Goal: Book appointment/travel/reservation

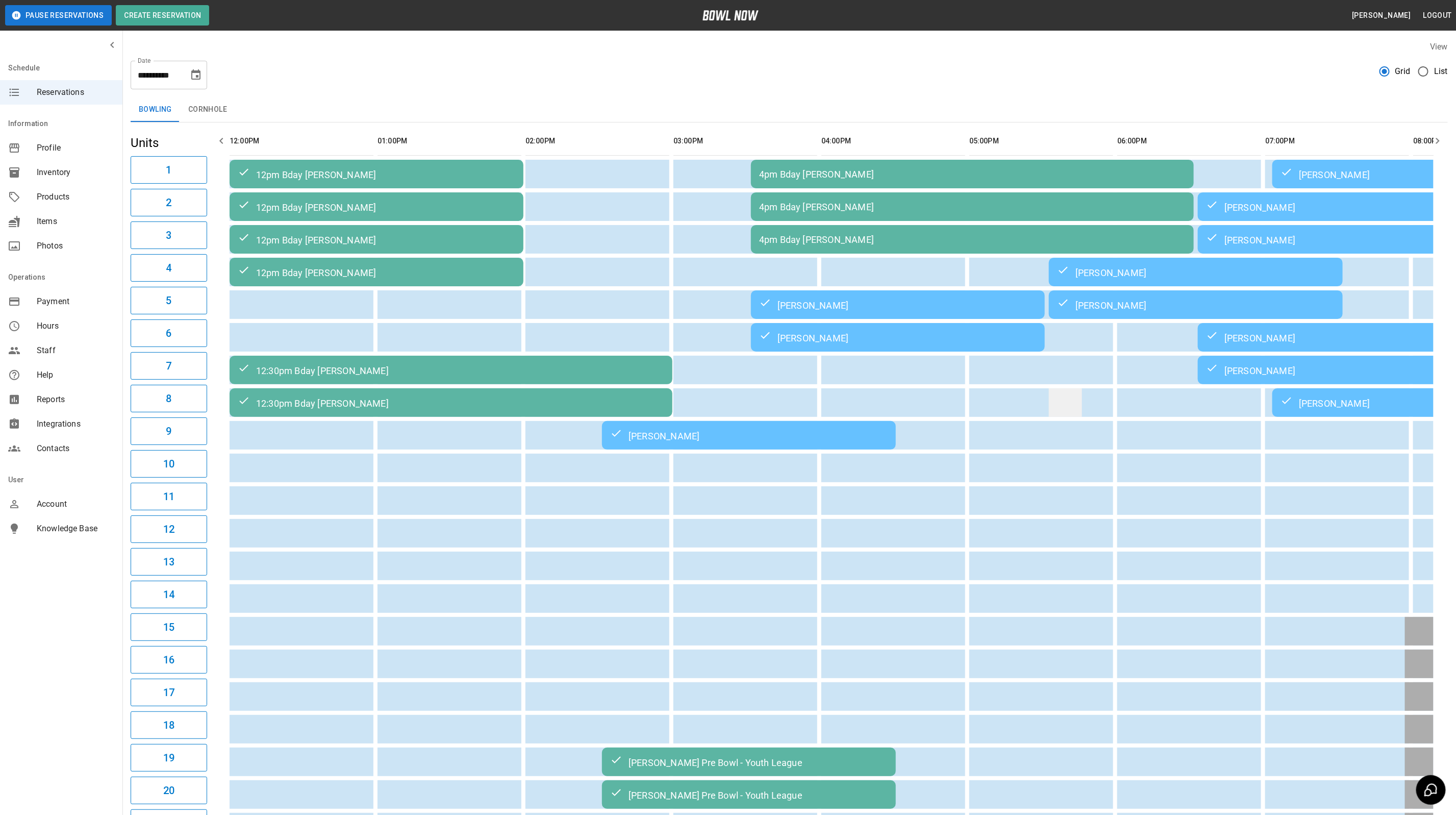
scroll to position [0, 557]
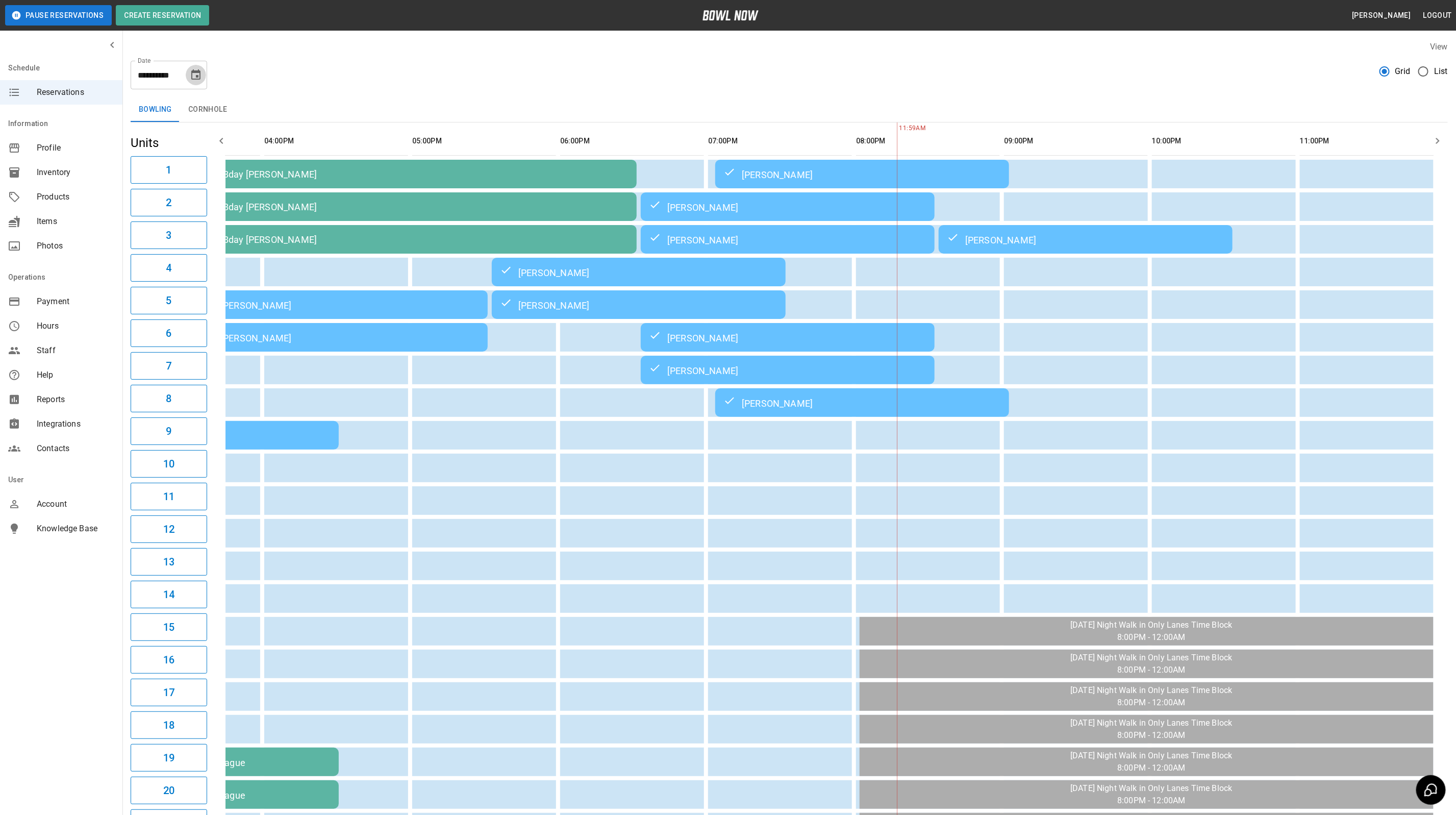
click at [191, 78] on icon "Choose date, selected date is Sep 6, 2025" at bounding box center [196, 75] width 12 height 12
drag, startPoint x: 95, startPoint y: 163, endPoint x: 107, endPoint y: 172, distance: 15.0
click at [95, 163] on button "7" at bounding box center [95, 167] width 18 height 18
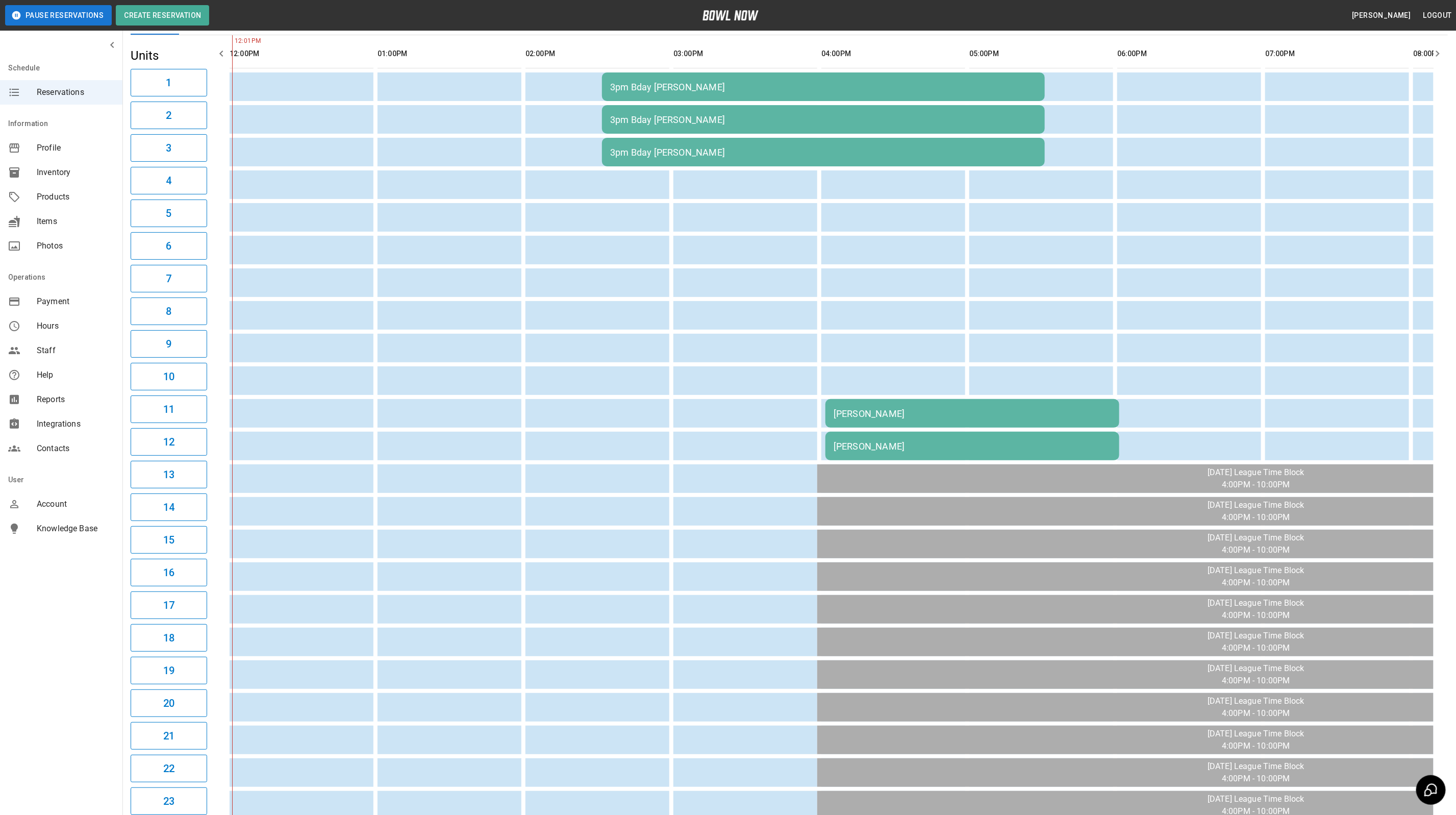
scroll to position [198, 0]
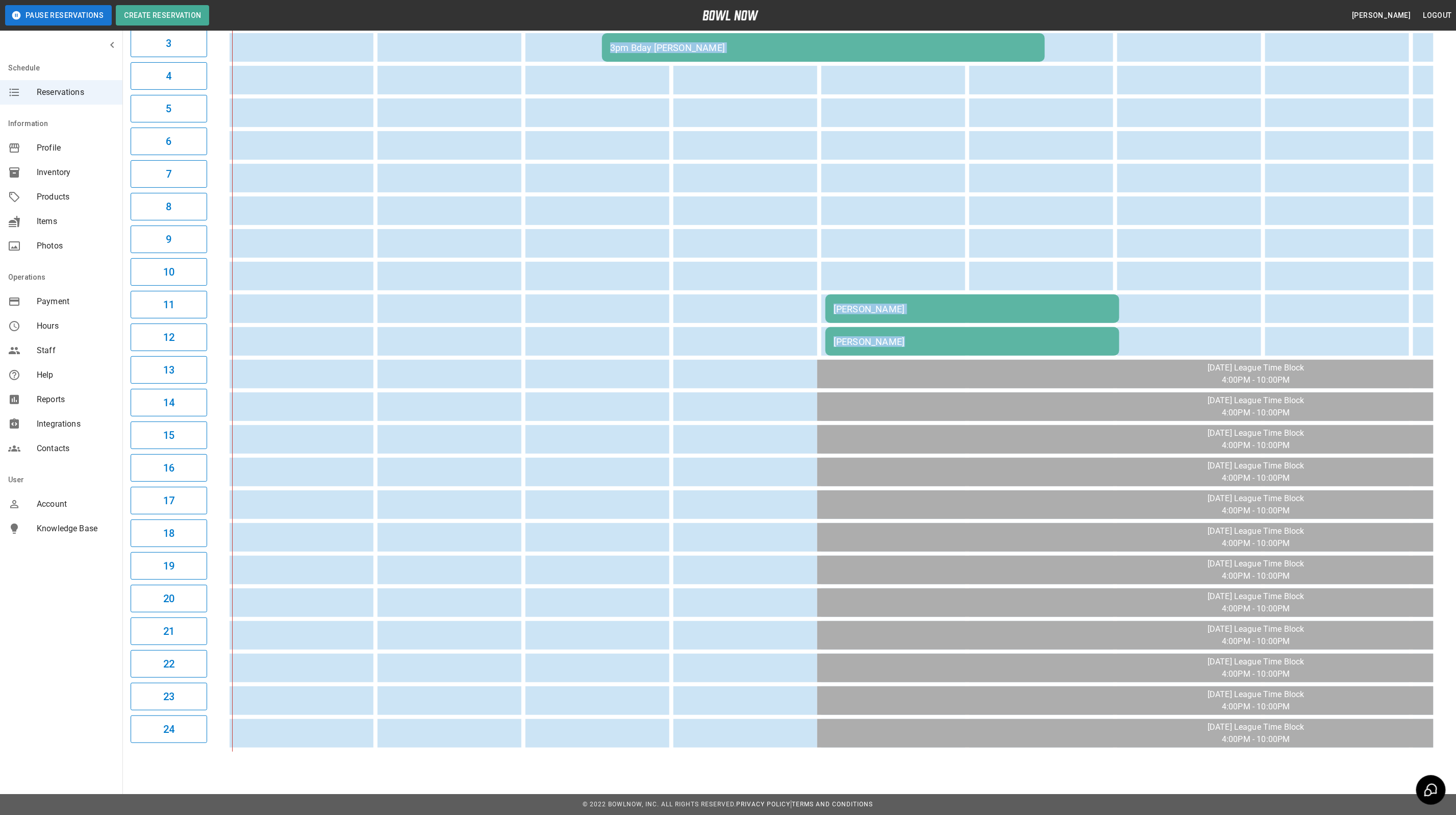
drag, startPoint x: 534, startPoint y: 738, endPoint x: 387, endPoint y: 745, distance: 147.2
click at [389, 748] on div "12:01PM 3pm Bday [PERSON_NAME] 3pm Bday [PERSON_NAME] 3pm Bday [PERSON_NAME] [P…" at bounding box center [829, 341] width 1208 height 821
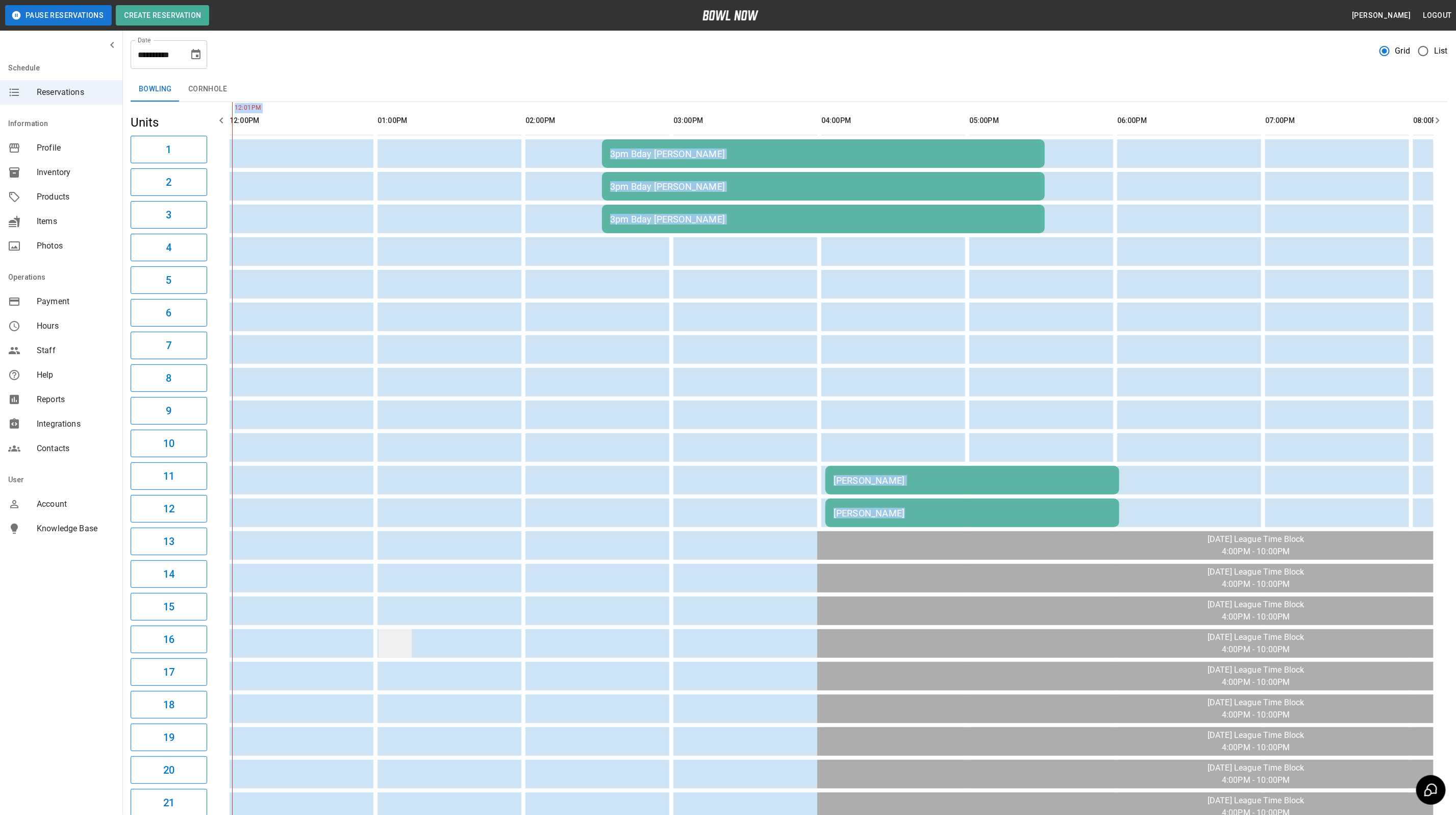
scroll to position [0, 0]
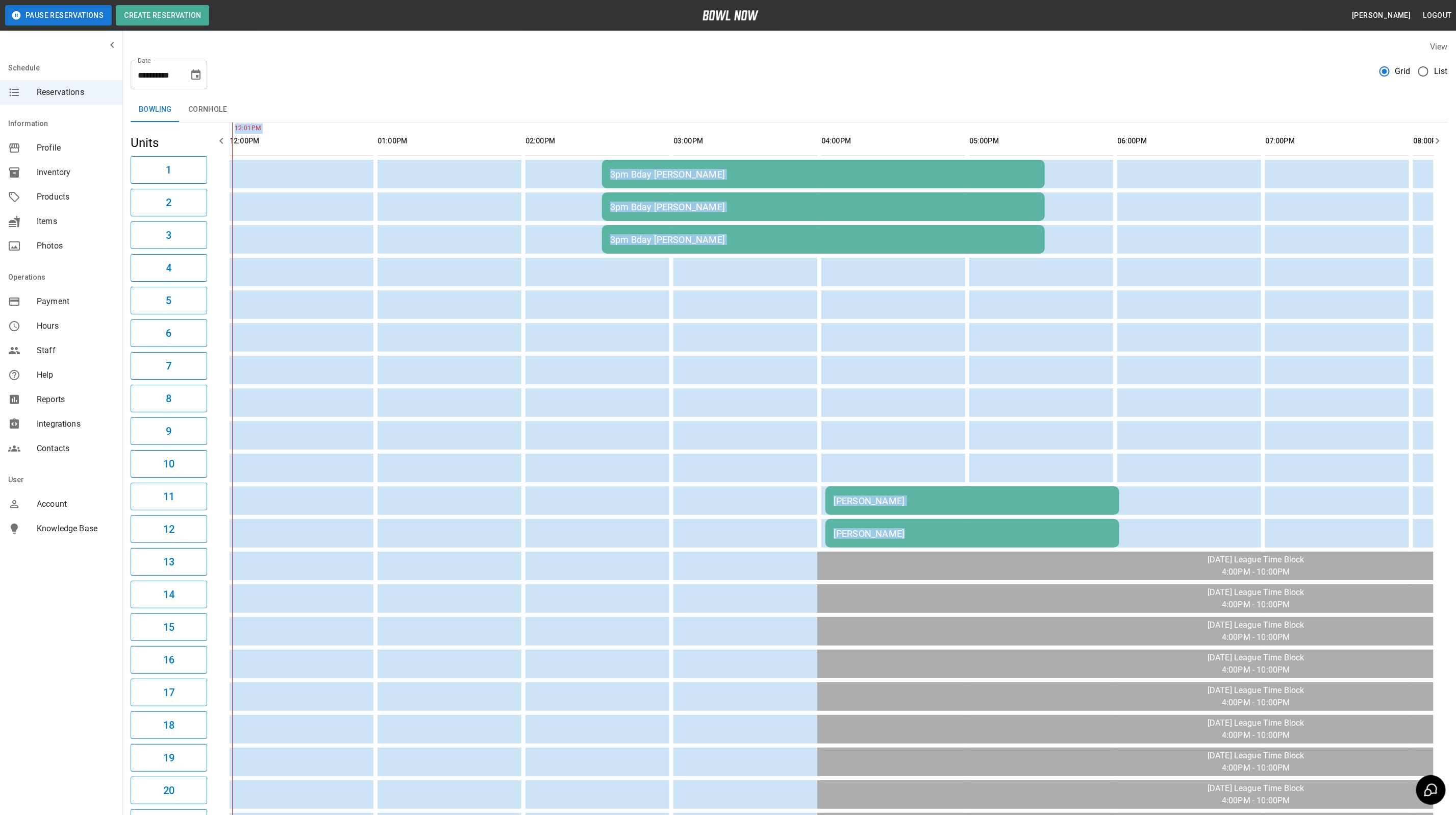
click at [480, 288] on table "3pm Bday [PERSON_NAME] 3pm Bday [PERSON_NAME] 3pm Bday [PERSON_NAME] [PERSON_NA…" at bounding box center [972, 533] width 1494 height 821
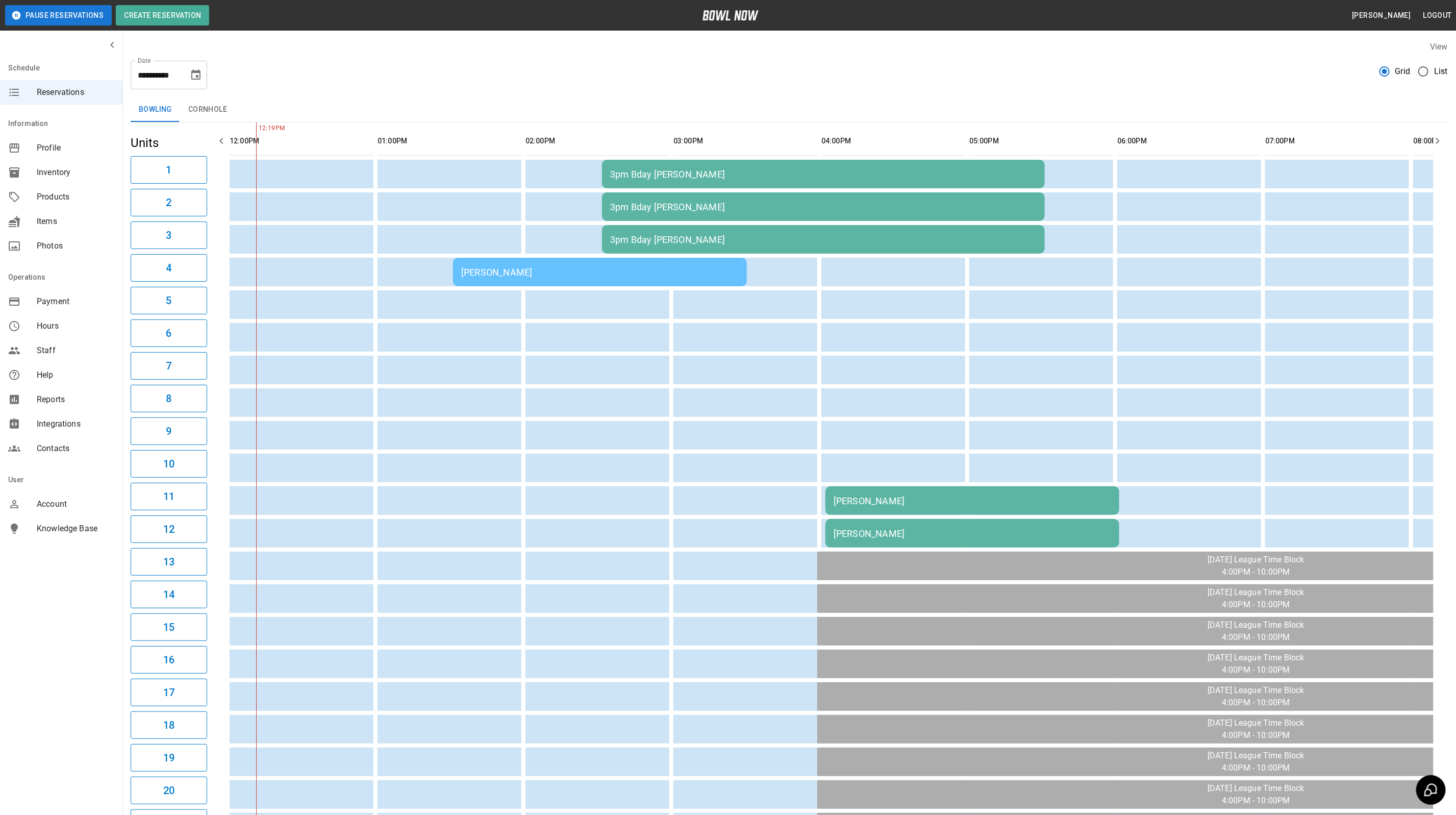
click at [197, 78] on icon "Choose date, selected date is Sep 7, 2025" at bounding box center [195, 74] width 9 height 10
click at [226, 104] on icon "Next month" at bounding box center [223, 106] width 12 height 12
click at [219, 109] on icon "Next month" at bounding box center [223, 106] width 12 height 12
click at [213, 147] on button "1" at bounding box center [217, 148] width 18 height 18
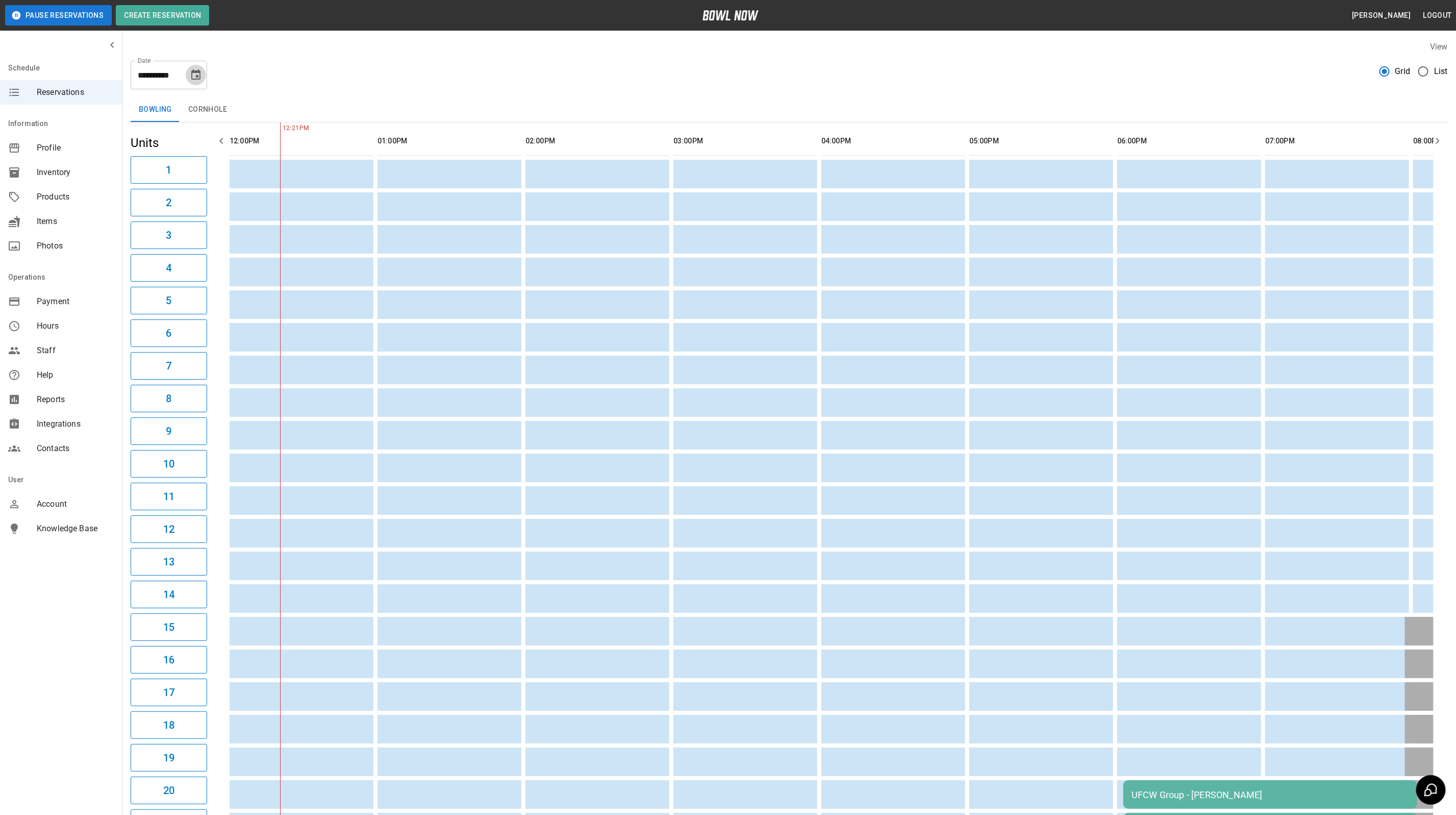
click at [196, 79] on icon "Choose date, selected date is Nov 1, 2025" at bounding box center [196, 75] width 12 height 12
click at [220, 166] on button "8" at bounding box center [217, 167] width 18 height 18
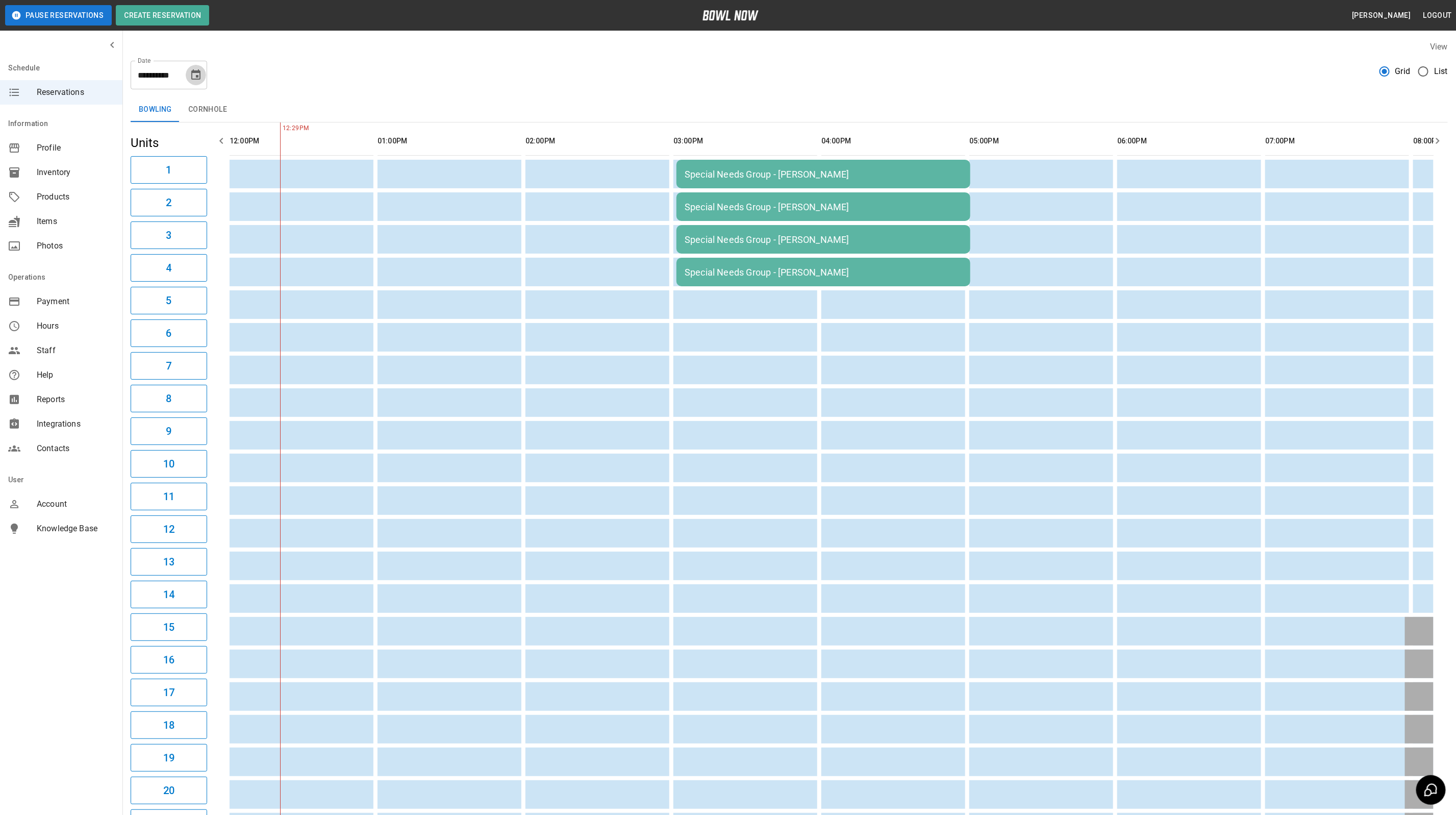
drag, startPoint x: 198, startPoint y: 74, endPoint x: 196, endPoint y: 63, distance: 11.2
click at [196, 63] on div "**********" at bounding box center [169, 75] width 76 height 29
click at [194, 72] on icon "Choose date, selected date is Nov 8, 2025" at bounding box center [195, 74] width 9 height 10
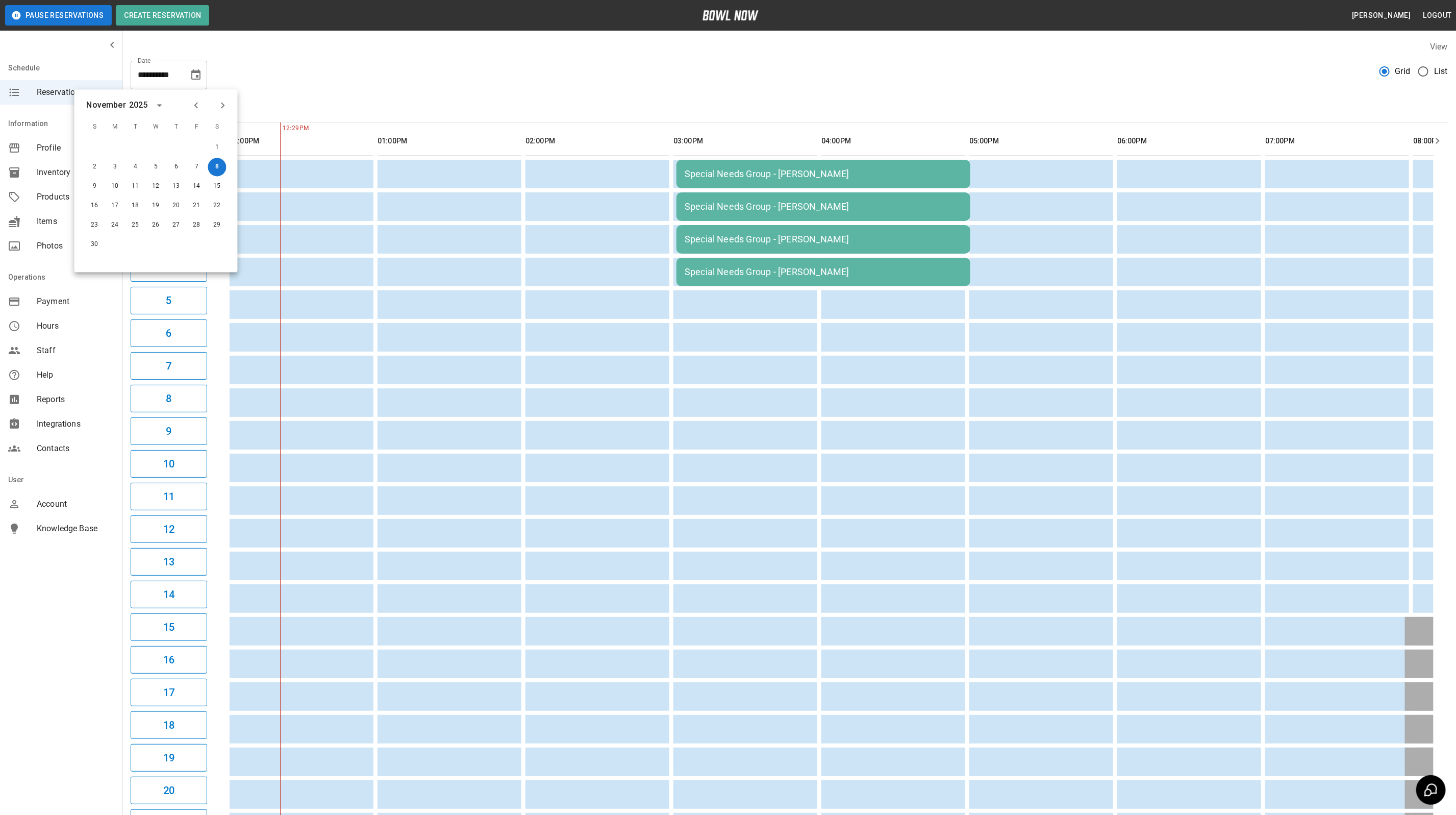
click at [192, 106] on icon "Previous month" at bounding box center [197, 106] width 12 height 12
click at [95, 172] on button "7" at bounding box center [95, 167] width 18 height 18
type input "**********"
